Goal: Task Accomplishment & Management: Complete application form

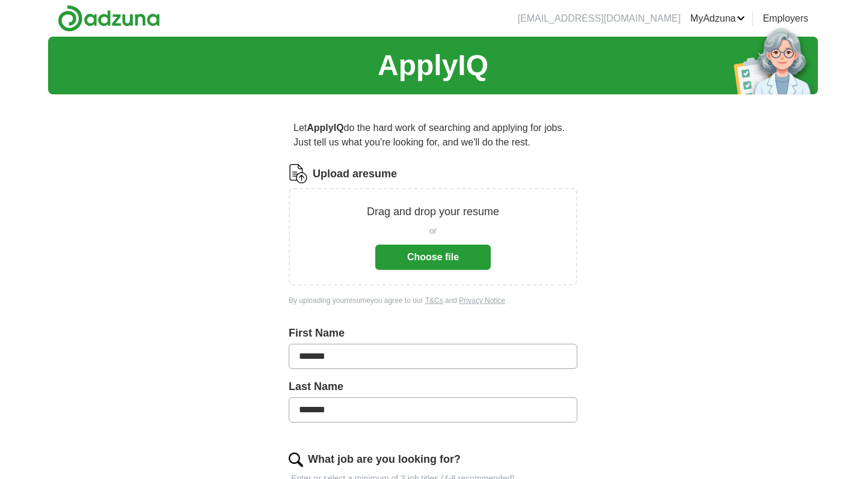
click at [432, 256] on button "Choose file" at bounding box center [432, 257] width 115 height 25
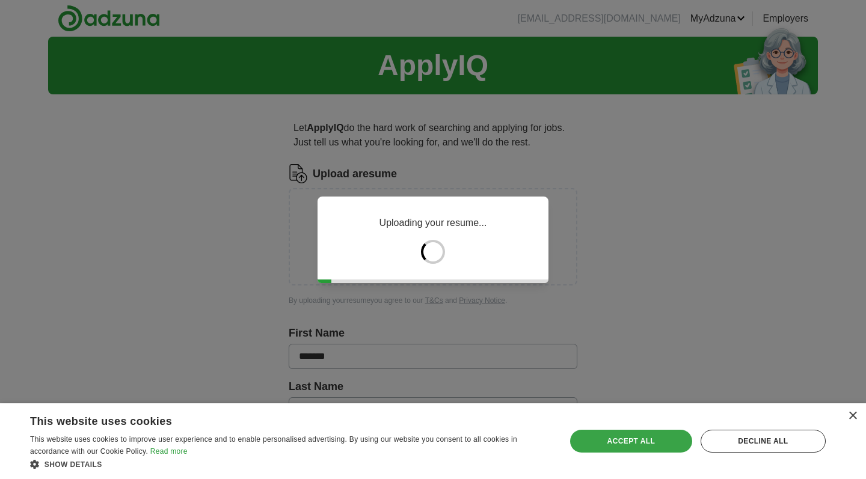
click at [651, 435] on div "Accept all" at bounding box center [631, 441] width 122 height 23
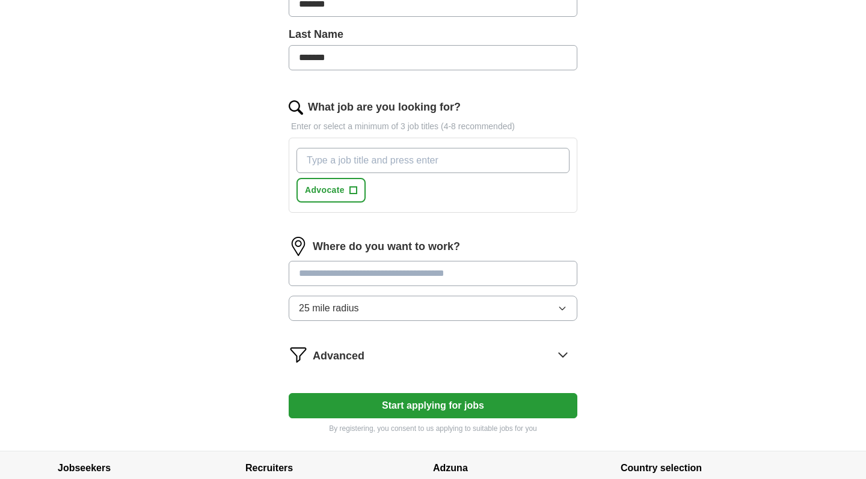
scroll to position [370, 0]
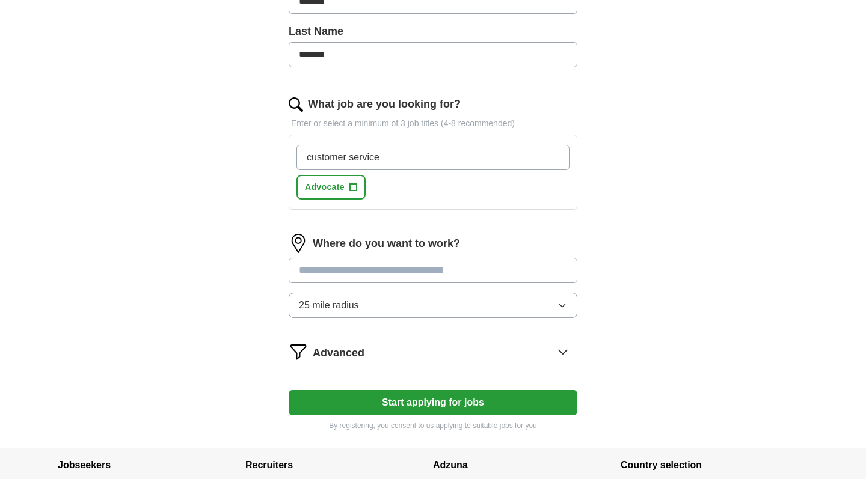
type input "customer service"
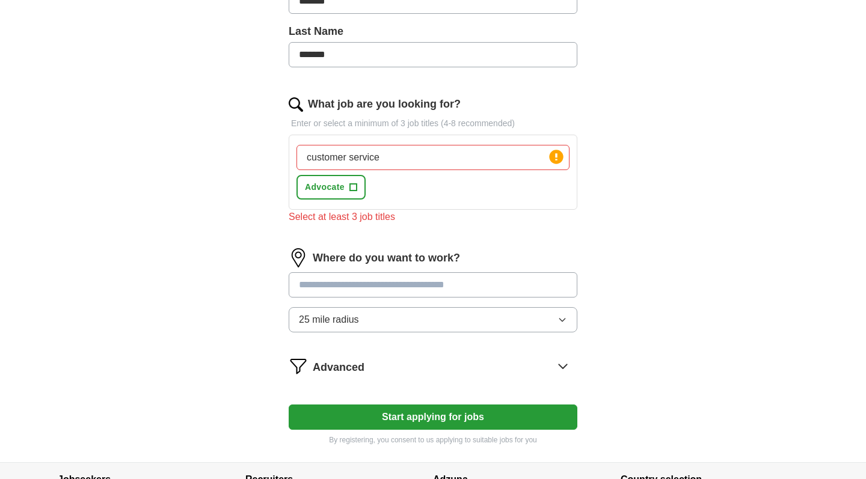
click at [438, 275] on input "text" at bounding box center [433, 284] width 289 height 25
type input "*"
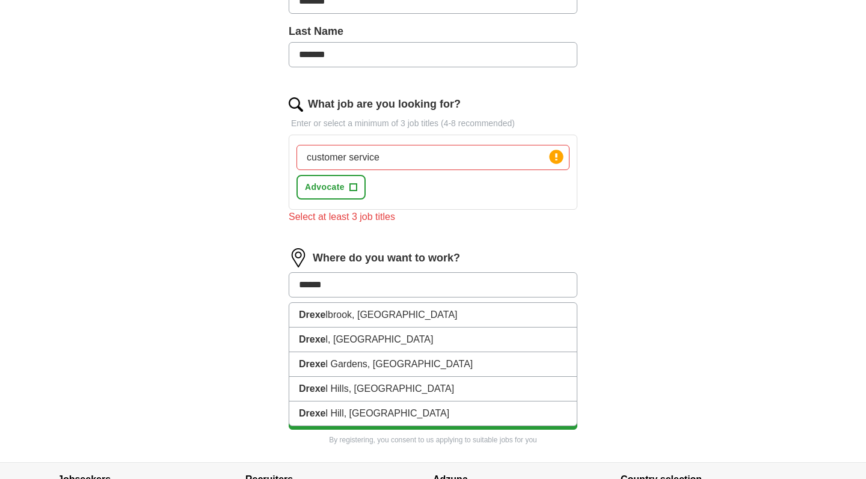
type input "******"
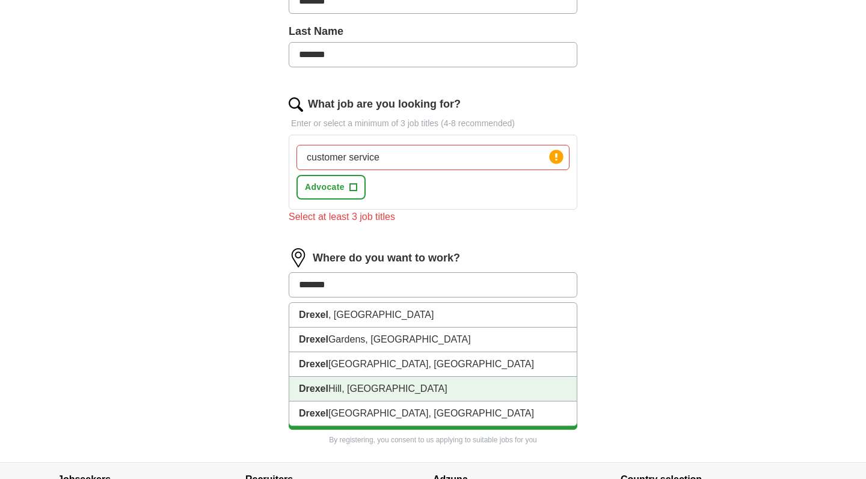
click at [390, 384] on li "[GEOGRAPHIC_DATA], [GEOGRAPHIC_DATA]" at bounding box center [432, 389] width 287 height 25
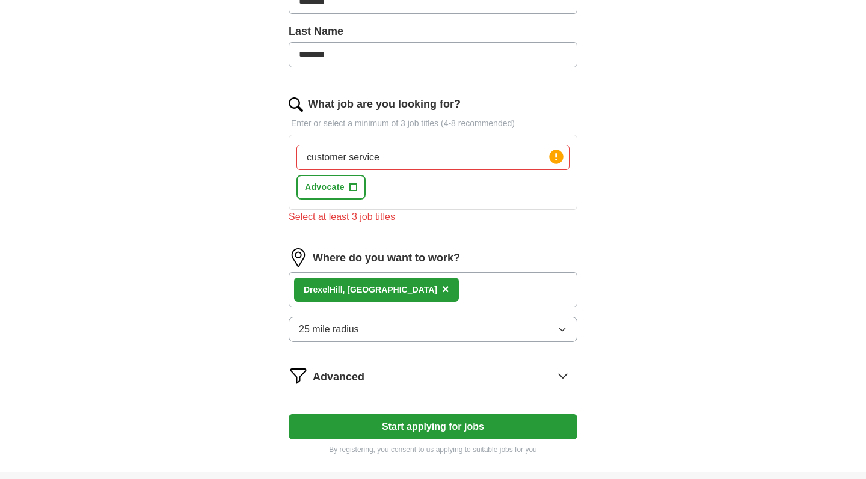
click at [357, 185] on button "Advocate +" at bounding box center [330, 187] width 69 height 25
click at [480, 166] on input "customer service" at bounding box center [432, 157] width 273 height 25
type input "c"
click at [480, 412] on form "Upload a resume Drag and drop your resume or Choose file By uploading your resu…" at bounding box center [433, 124] width 289 height 661
click at [344, 186] on span "Advocate" at bounding box center [325, 187] width 40 height 13
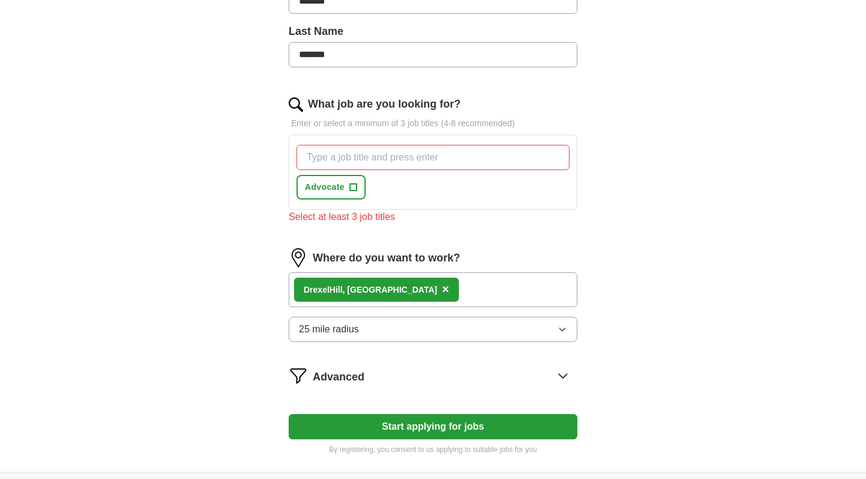
click at [353, 187] on span "+" at bounding box center [352, 188] width 7 height 10
drag, startPoint x: 353, startPoint y: 188, endPoint x: 359, endPoint y: 152, distance: 36.0
click at [359, 152] on div "Advocate ✓ ×" at bounding box center [433, 172] width 278 height 64
click at [359, 152] on input "What job are you looking for?" at bounding box center [432, 157] width 273 height 25
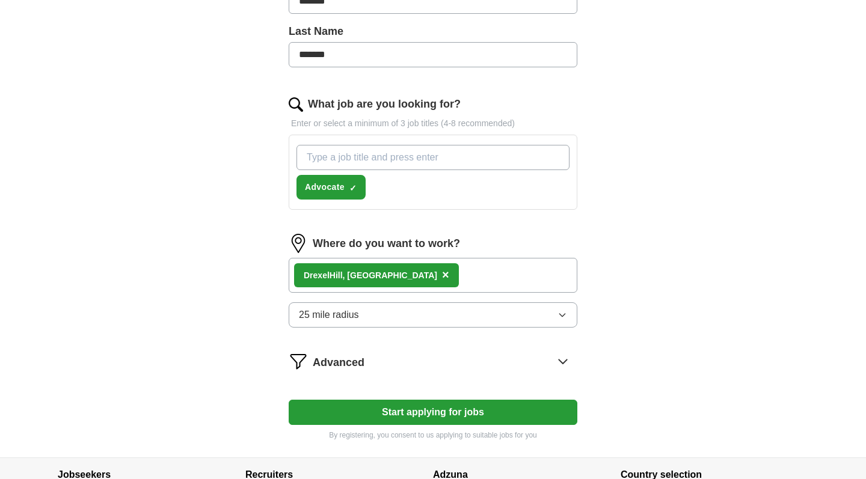
click at [359, 152] on input "What job are you looking for?" at bounding box center [432, 157] width 273 height 25
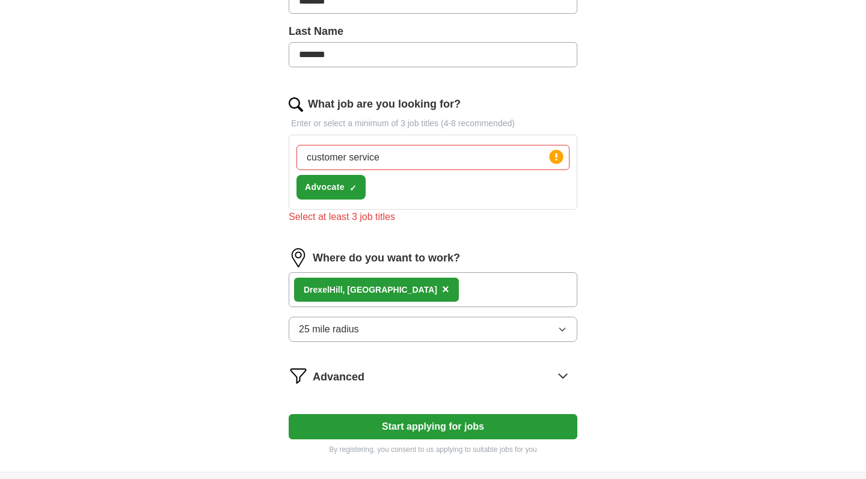
click at [387, 189] on div "customer service Press return to add title Advocate ✓ ×" at bounding box center [433, 172] width 278 height 64
click at [453, 159] on input "customer service" at bounding box center [432, 157] width 273 height 25
click at [490, 243] on form "Upload a resume Drag and drop your resume or Choose file By uploading your resu…" at bounding box center [433, 124] width 289 height 661
click at [469, 422] on button "Start applying for jobs" at bounding box center [433, 426] width 289 height 25
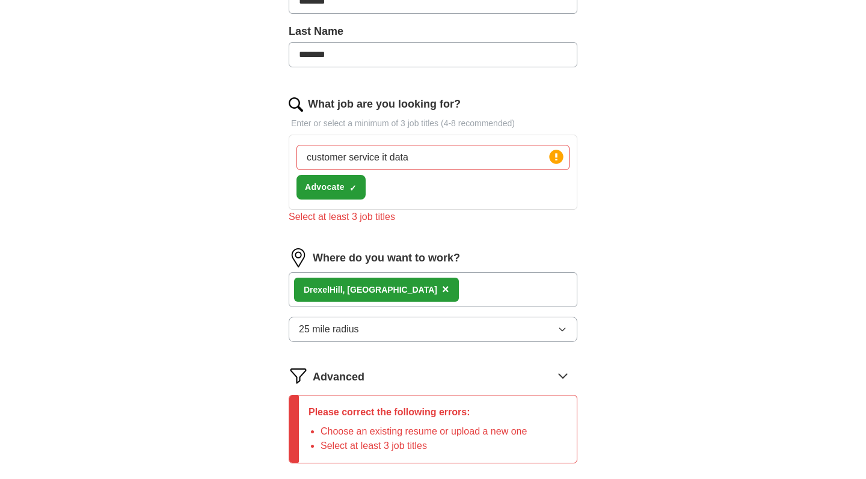
click at [430, 163] on input "customer service it data" at bounding box center [432, 157] width 273 height 25
type input "customer service it data phone center"
click at [554, 211] on div "Select at least 3 job titles" at bounding box center [433, 217] width 289 height 14
click at [804, 289] on div "ApplyIQ Let ApplyIQ do the hard work of searching and applying for jobs. Just t…" at bounding box center [433, 104] width 770 height 874
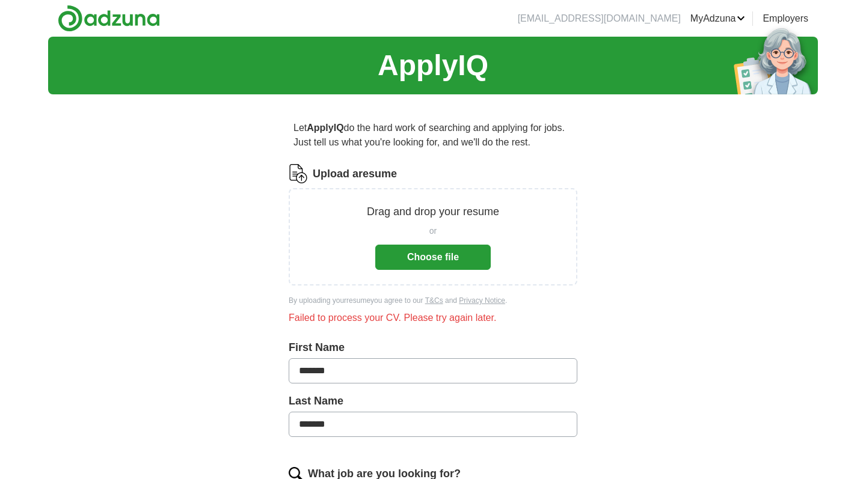
scroll to position [0, 0]
click at [443, 258] on button "Choose file" at bounding box center [432, 257] width 115 height 25
click at [416, 268] on button "Choose file" at bounding box center [432, 257] width 115 height 25
click at [577, 305] on div "By uploading your resume you agree to our T&Cs and Privacy Notice ." at bounding box center [433, 300] width 289 height 11
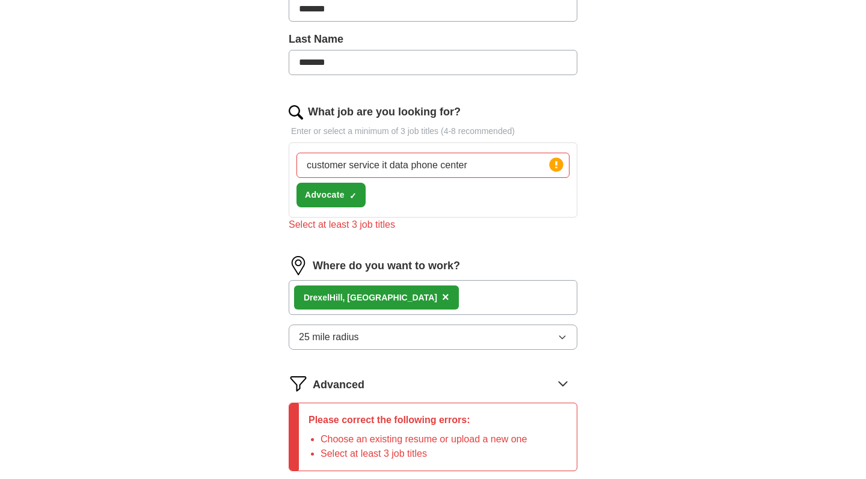
scroll to position [431, 0]
